Goal: Task Accomplishment & Management: Use online tool/utility

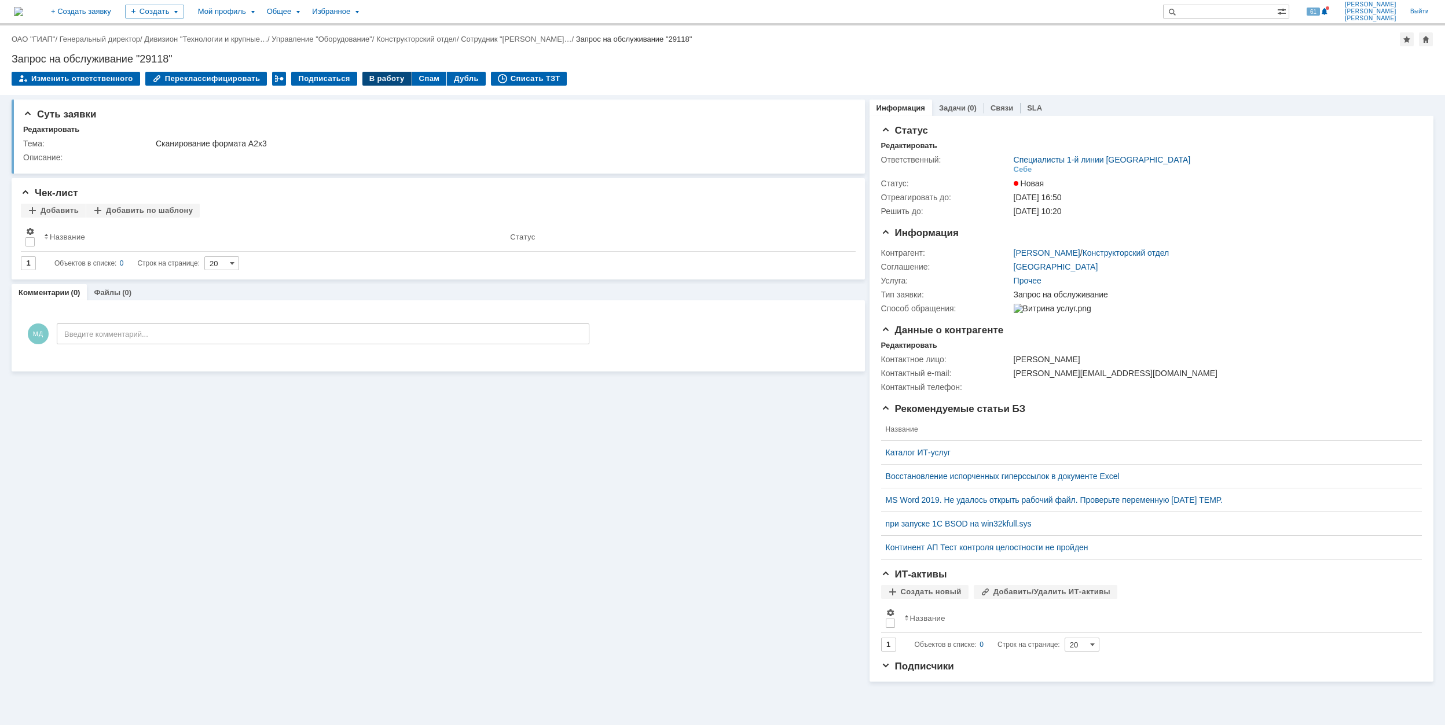
click at [377, 79] on div "В работу" at bounding box center [386, 79] width 49 height 14
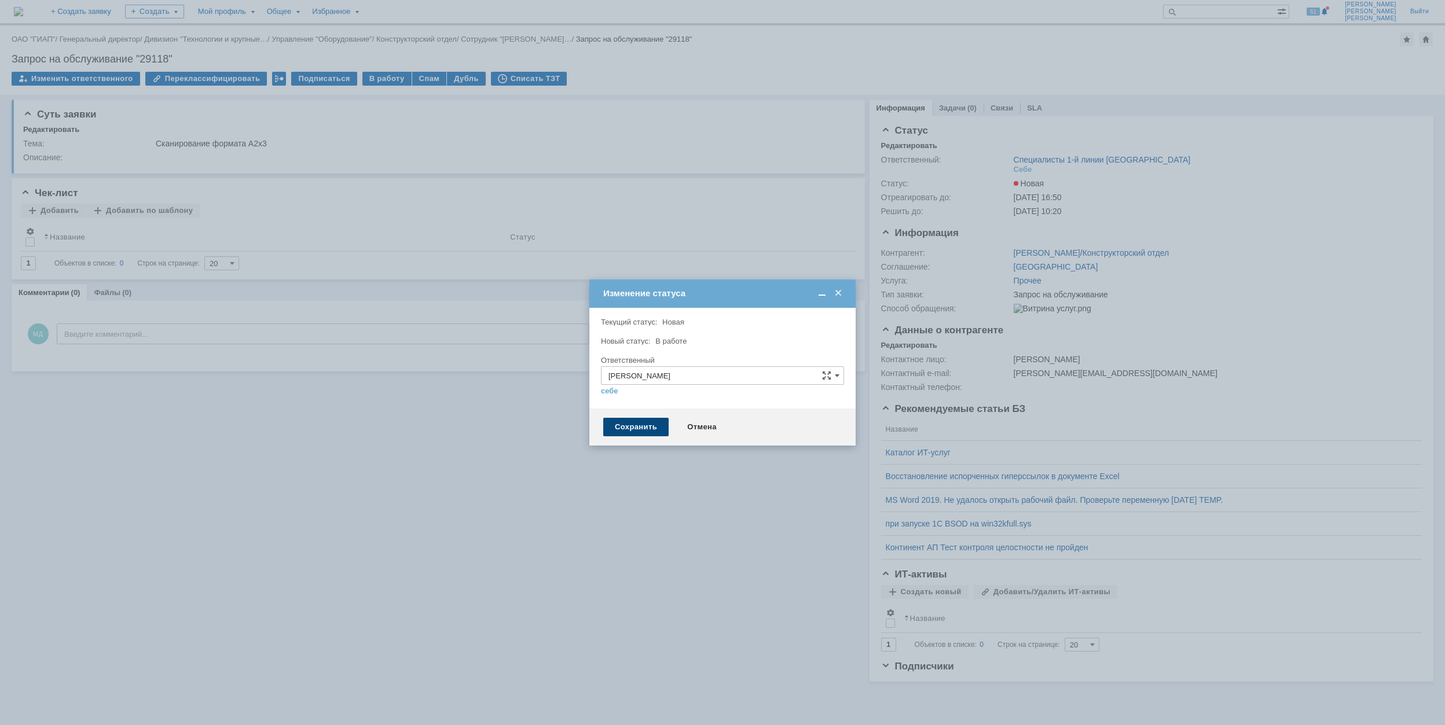
click at [656, 425] on div "Сохранить" at bounding box center [635, 427] width 65 height 19
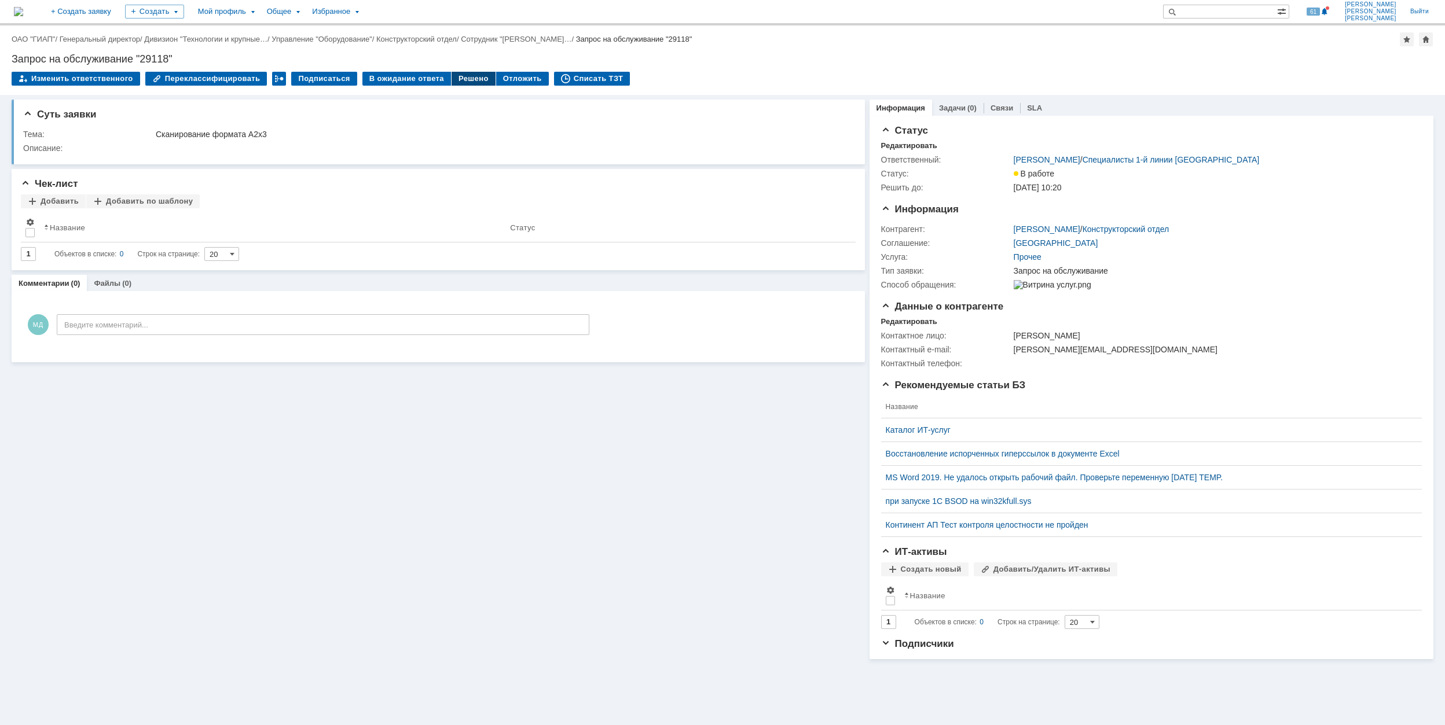
click at [457, 72] on div "Решено" at bounding box center [473, 79] width 44 height 14
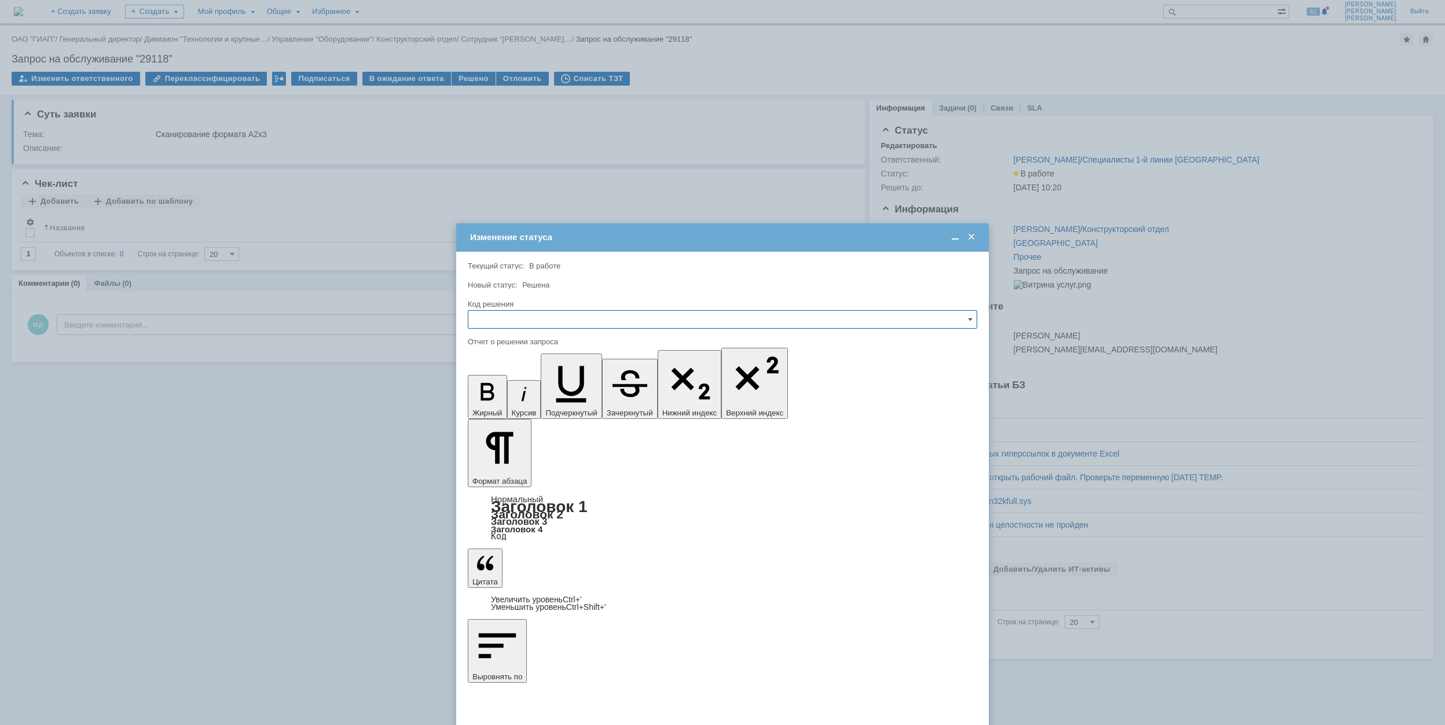
click at [558, 323] on input "text" at bounding box center [722, 319] width 509 height 19
click at [536, 395] on span "Решено" at bounding box center [722, 398] width 494 height 9
type input "Решено"
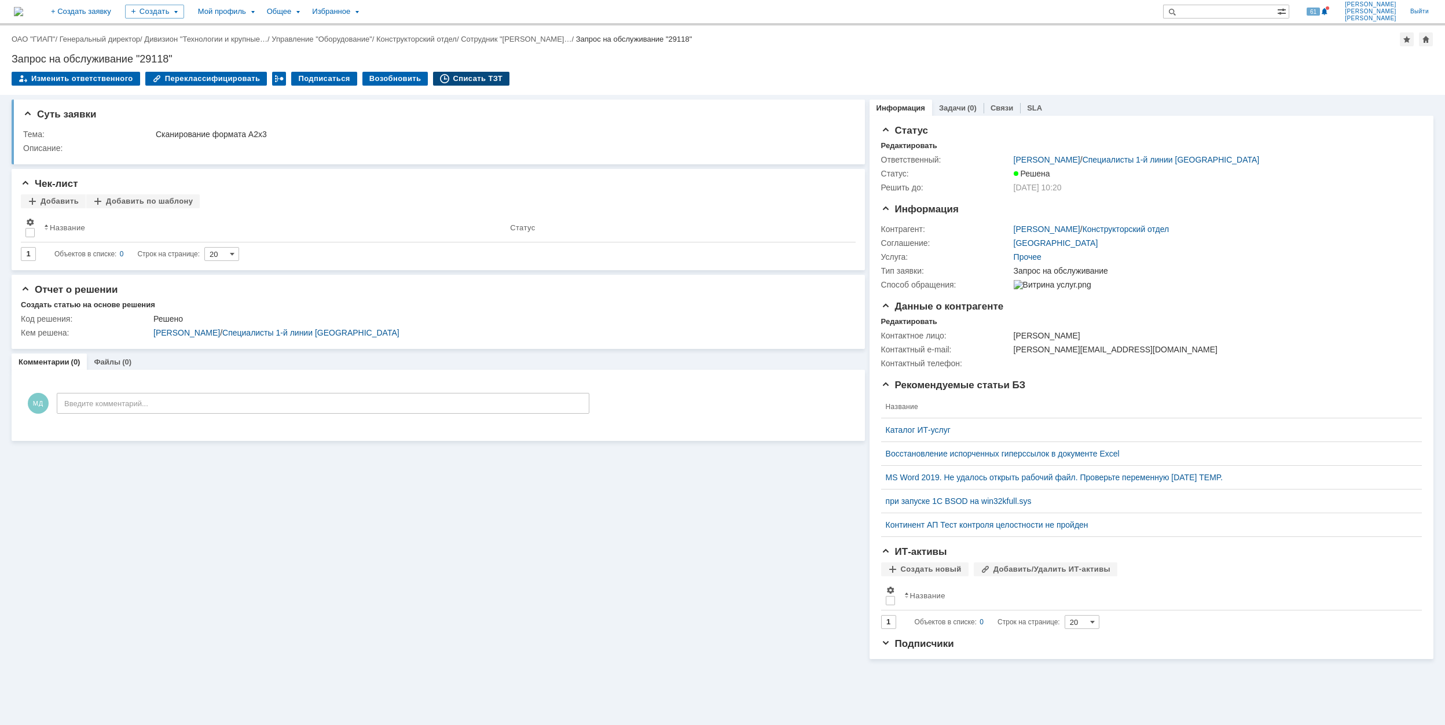
click at [464, 73] on div "Списать ТЗТ" at bounding box center [471, 79] width 76 height 14
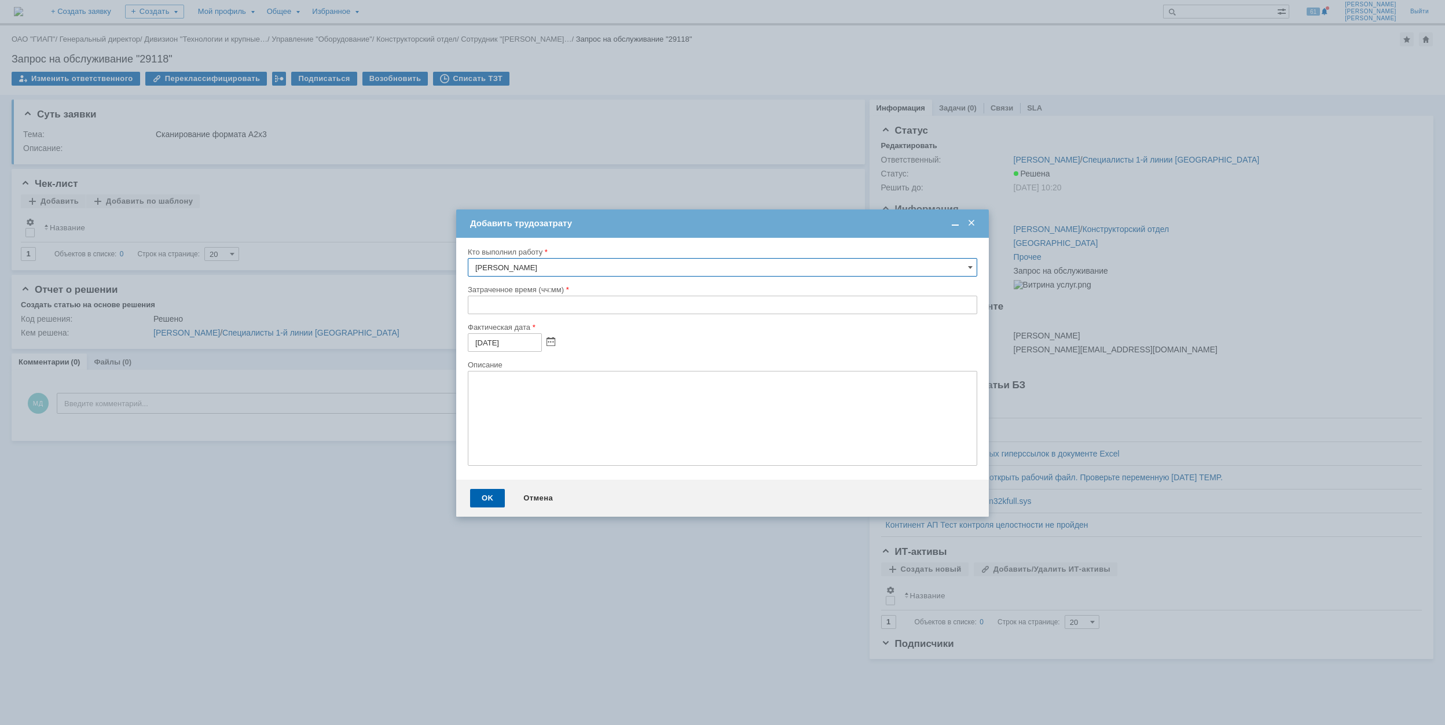
click at [472, 308] on input "text" at bounding box center [722, 305] width 509 height 19
type input "00:30"
click at [489, 498] on div "OK" at bounding box center [487, 498] width 35 height 19
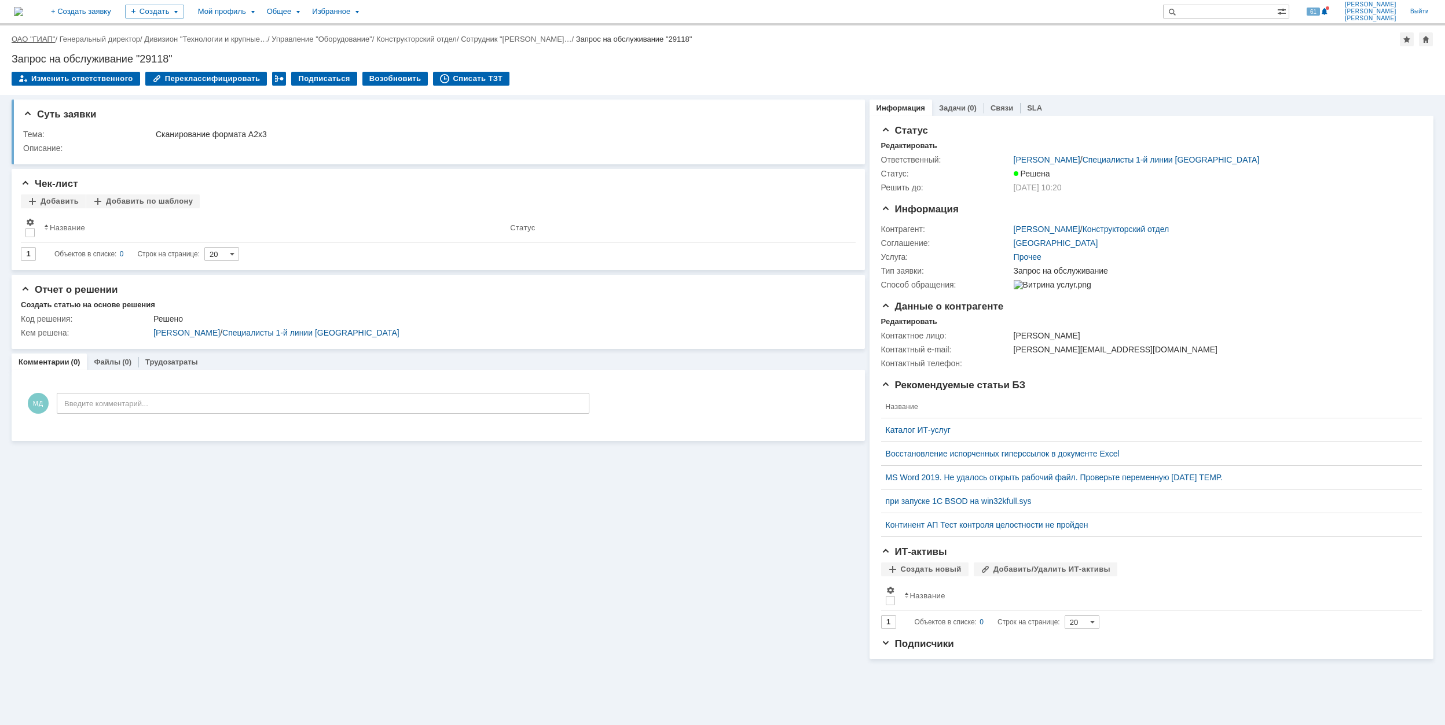
click at [34, 38] on link "ОАО "ГИАП"" at bounding box center [33, 39] width 43 height 9
